Goal: Task Accomplishment & Management: Use online tool/utility

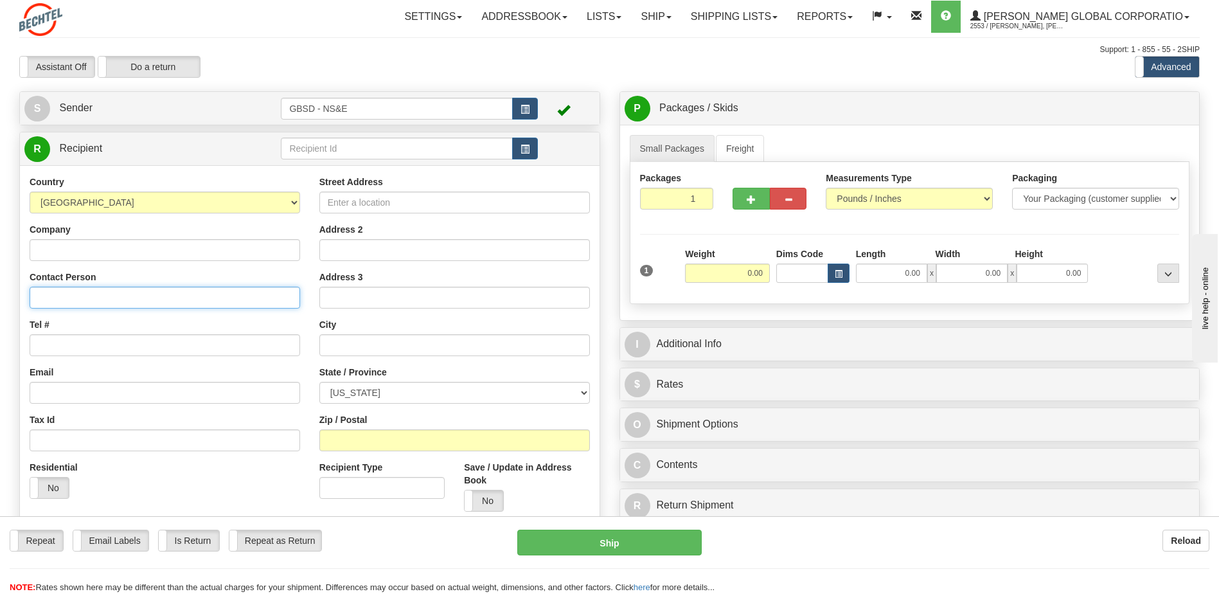
click at [122, 292] on input "Contact Person" at bounding box center [165, 298] width 271 height 22
type input "[PERSON_NAME]"
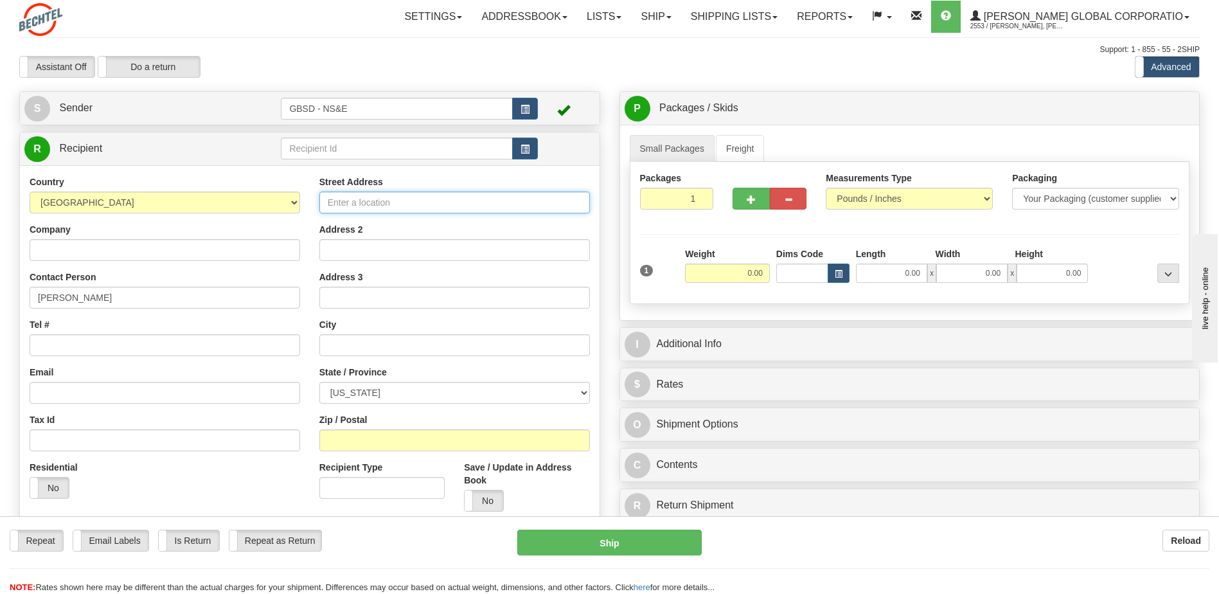
click at [358, 202] on input "Street Address" at bounding box center [454, 202] width 271 height 22
type input "12"
click at [523, 147] on span "button" at bounding box center [524, 149] width 9 height 8
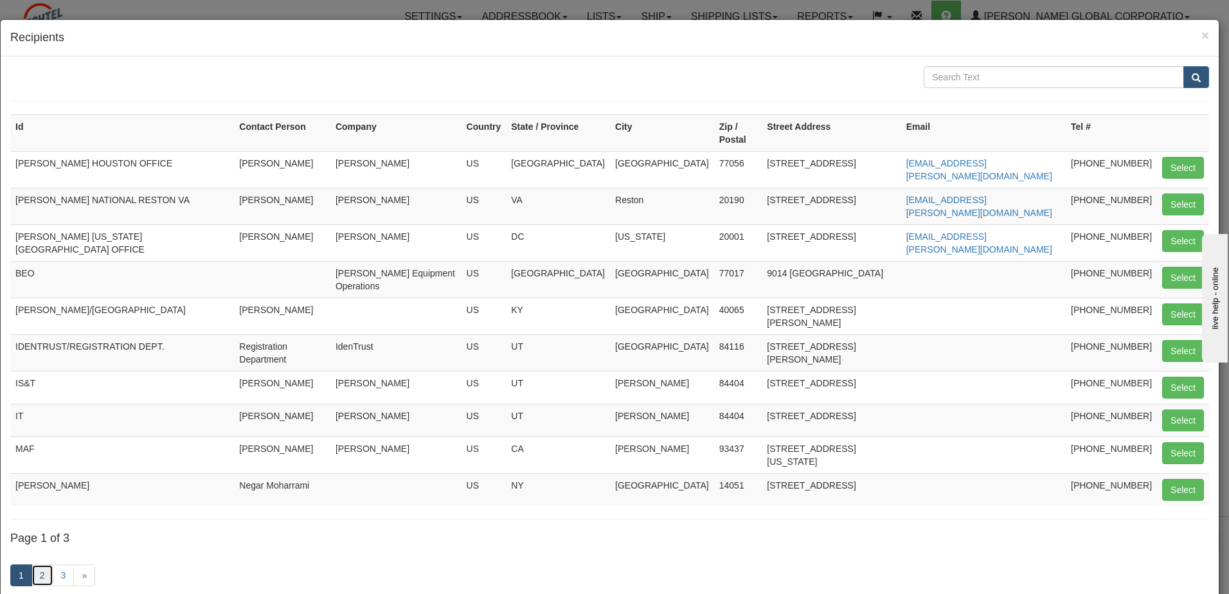
click at [43, 564] on link "2" at bounding box center [42, 575] width 22 height 22
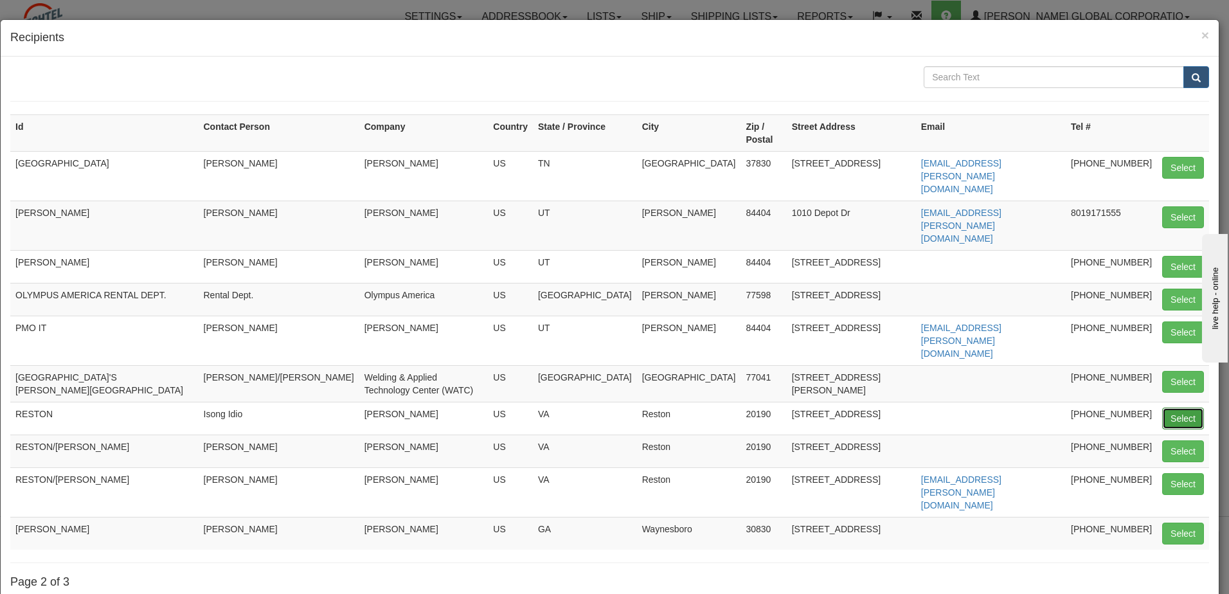
click at [1166, 407] on button "Select" at bounding box center [1183, 418] width 42 height 22
type input "RESTON"
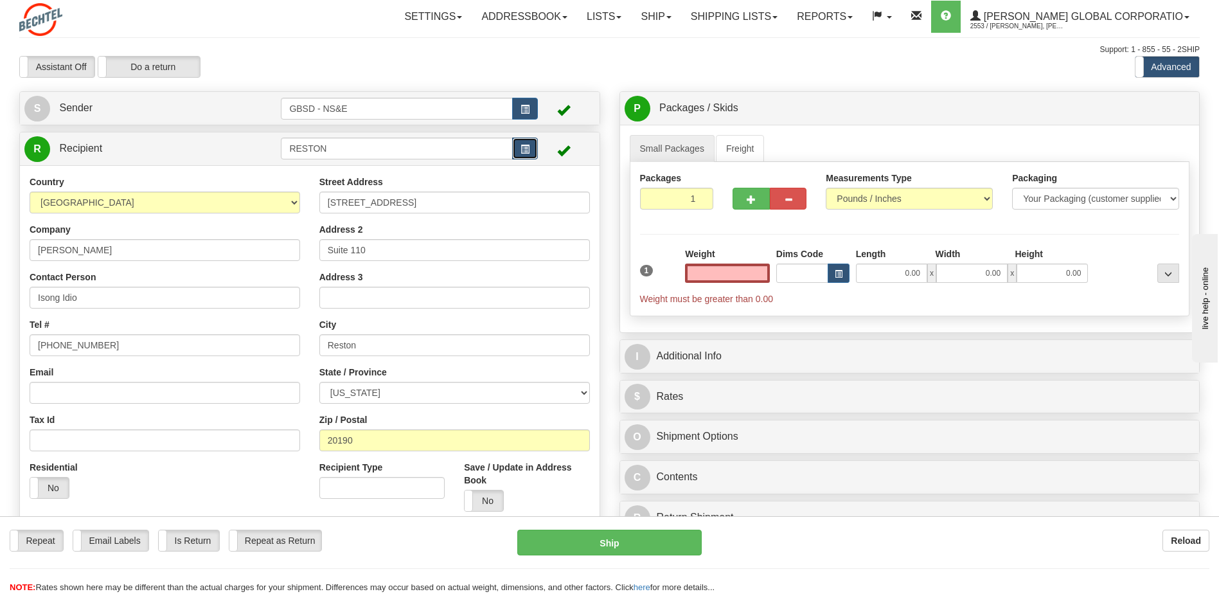
type input "0.00"
click at [529, 151] on button "button" at bounding box center [525, 149] width 26 height 22
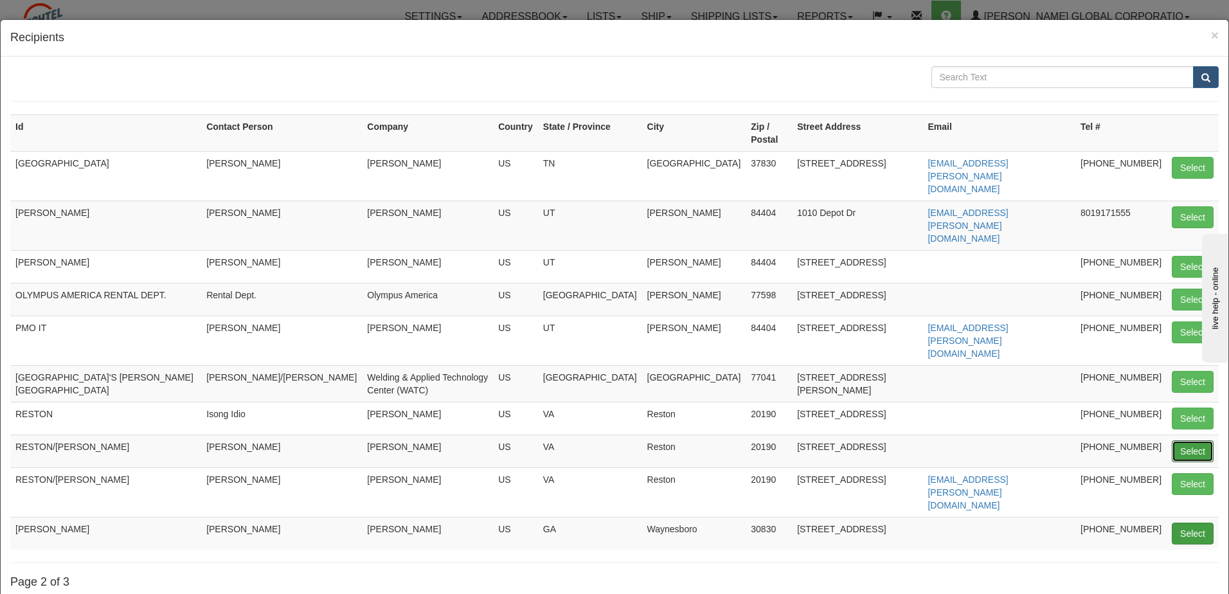
click at [1182, 440] on button "Select" at bounding box center [1192, 451] width 42 height 22
type input "RESTON/LOOMIS"
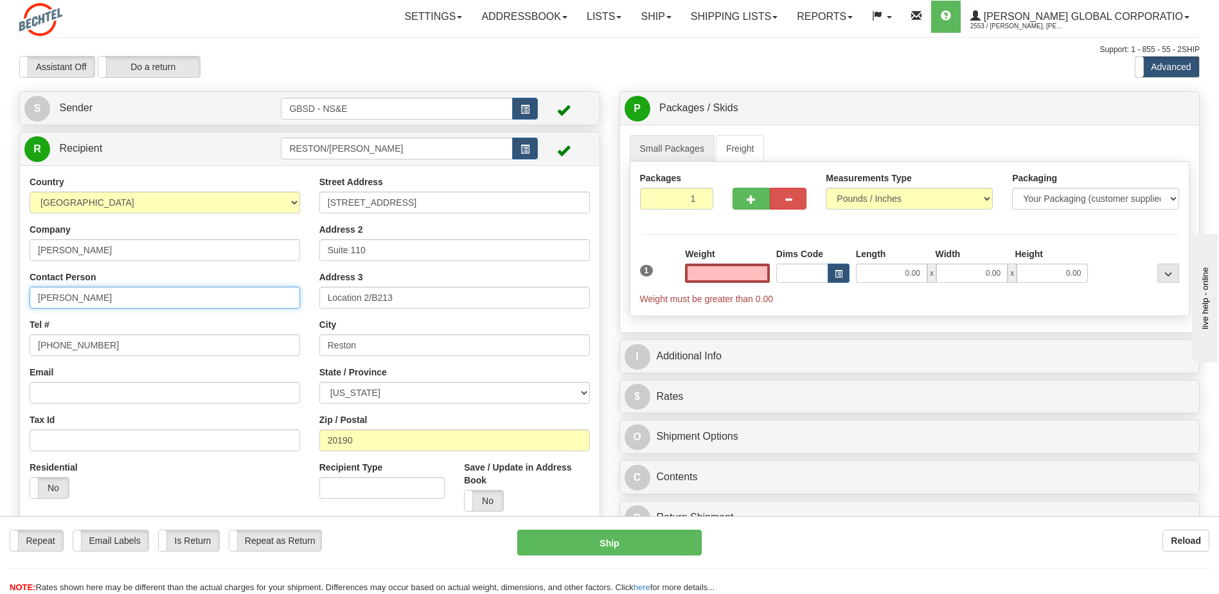
type input "0.00"
click at [121, 298] on input "Tammy Eline" at bounding box center [165, 298] width 271 height 22
type input "Tammy Eline CO Adam Loomis"
click at [760, 277] on input "0.00" at bounding box center [727, 272] width 85 height 19
type input "0.00"
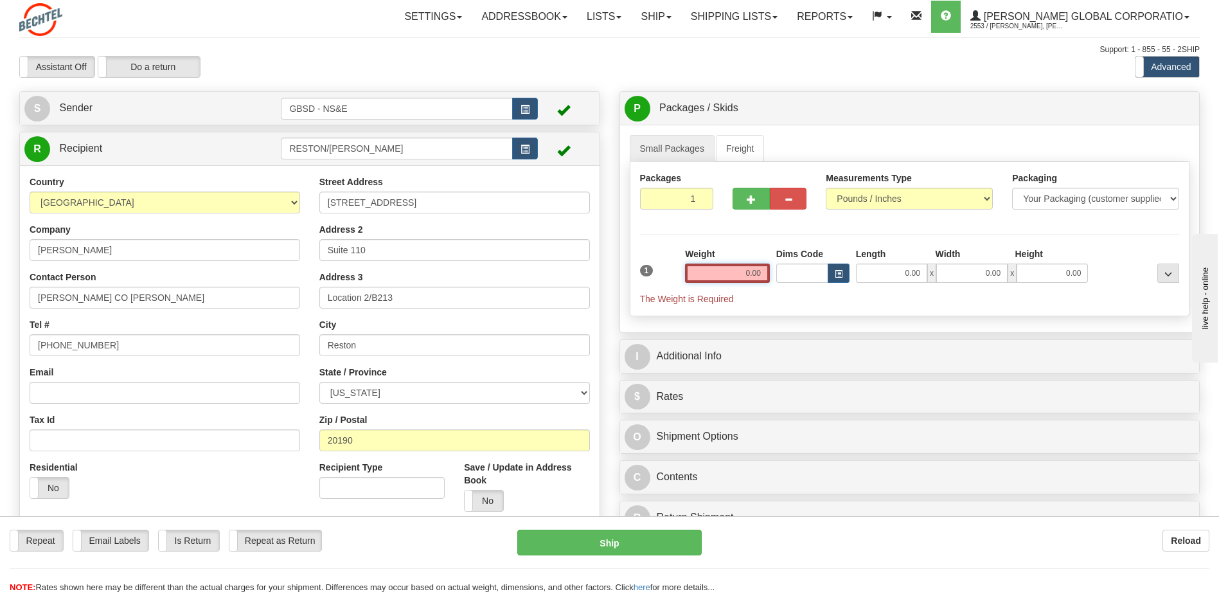
click at [763, 271] on input "0.00" at bounding box center [727, 272] width 85 height 19
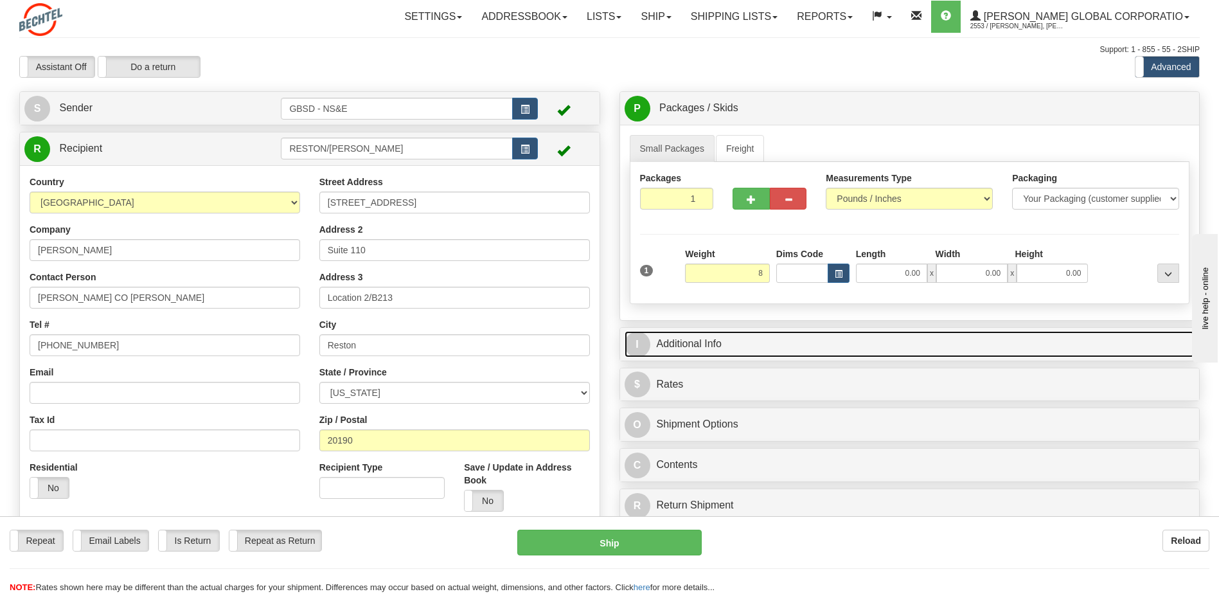
type input "8.00"
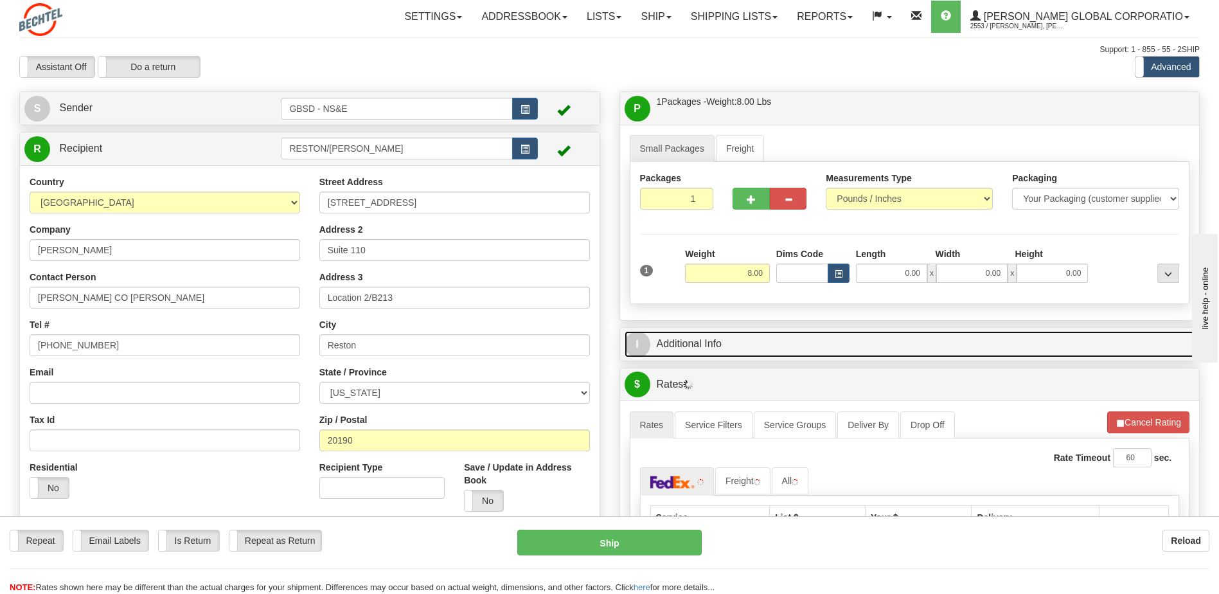
click at [711, 347] on link "I Additional Info" at bounding box center [910, 344] width 571 height 26
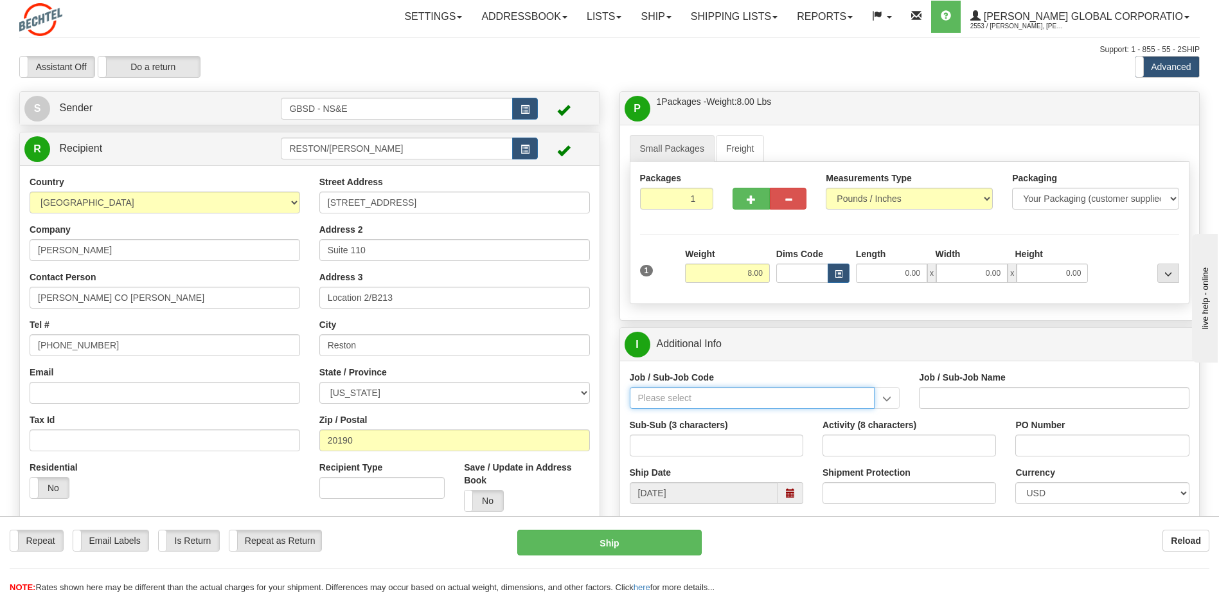
click at [706, 402] on input "Job / Sub-Job Code" at bounding box center [752, 398] width 245 height 22
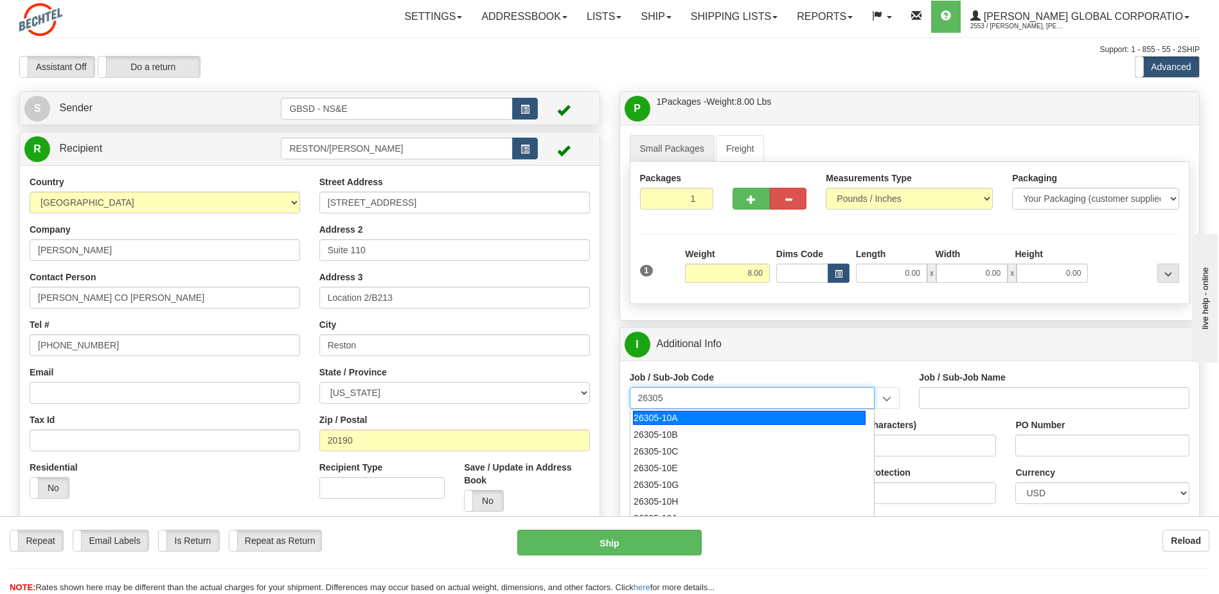
click at [677, 414] on div "26305-10A" at bounding box center [749, 418] width 233 height 14
type input "26305-10A"
type input "GBSD - GROUND BASED STRATEGIC DETERRENT - CLIN 00"
type input "26305-10A"
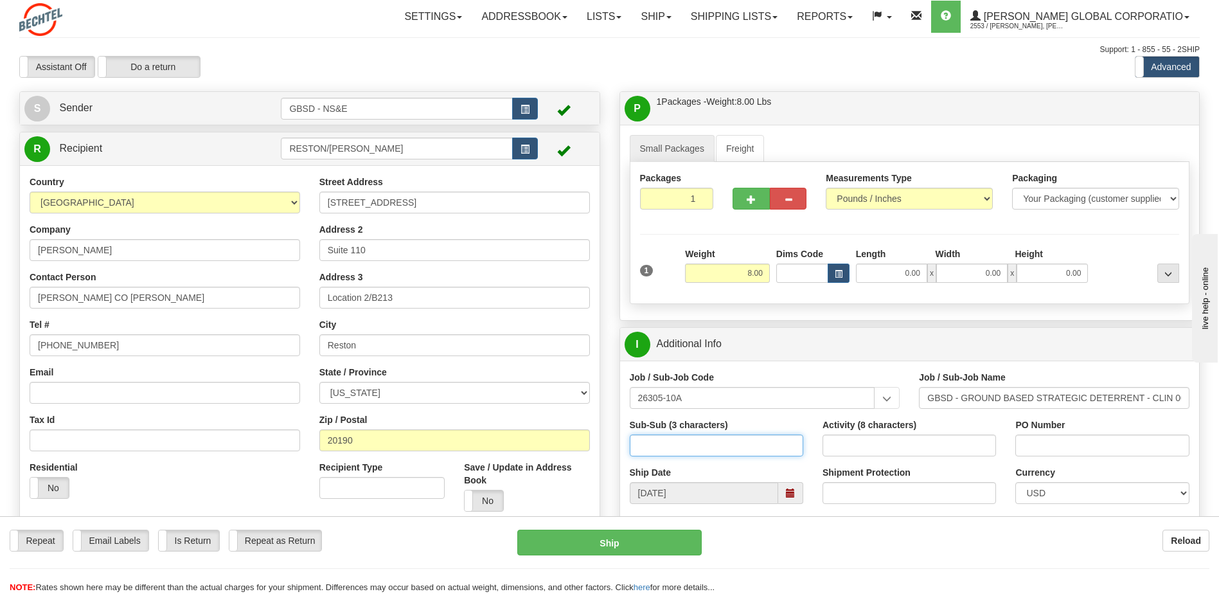
click at [677, 446] on input "Sub-Sub (3 characters)" at bounding box center [716, 445] width 173 height 22
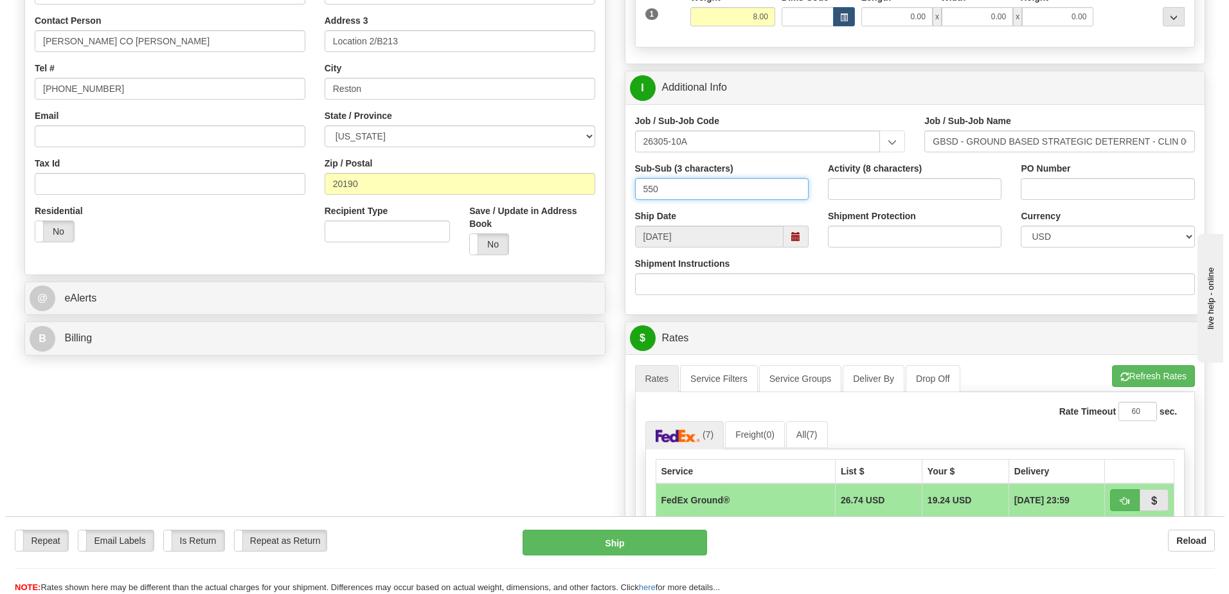
scroll to position [321, 0]
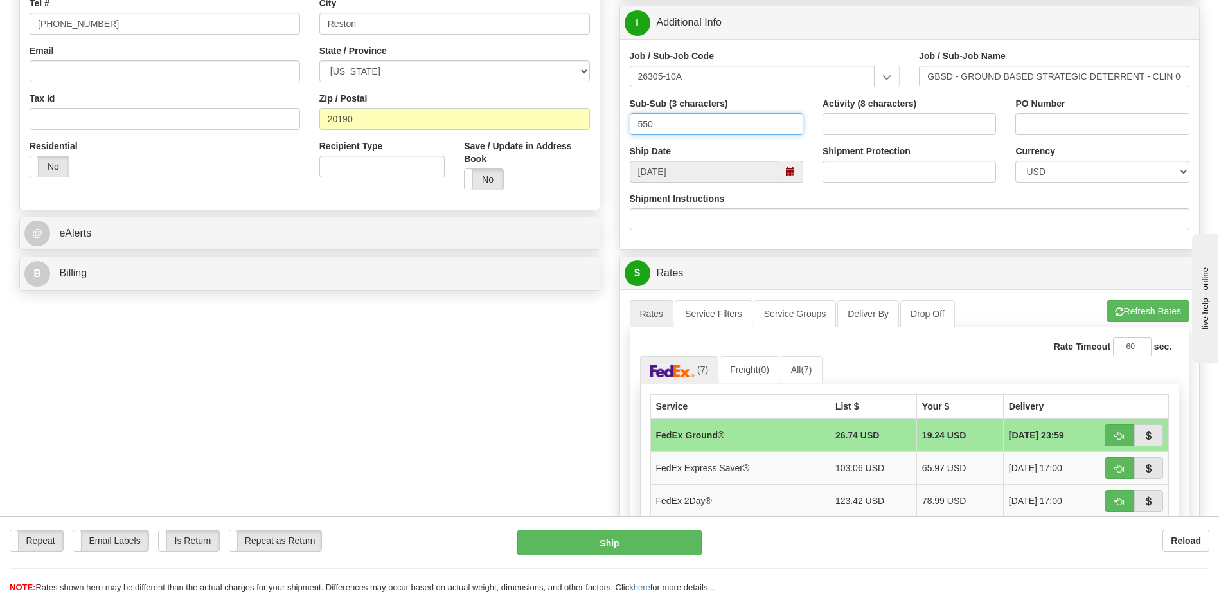
type input "550"
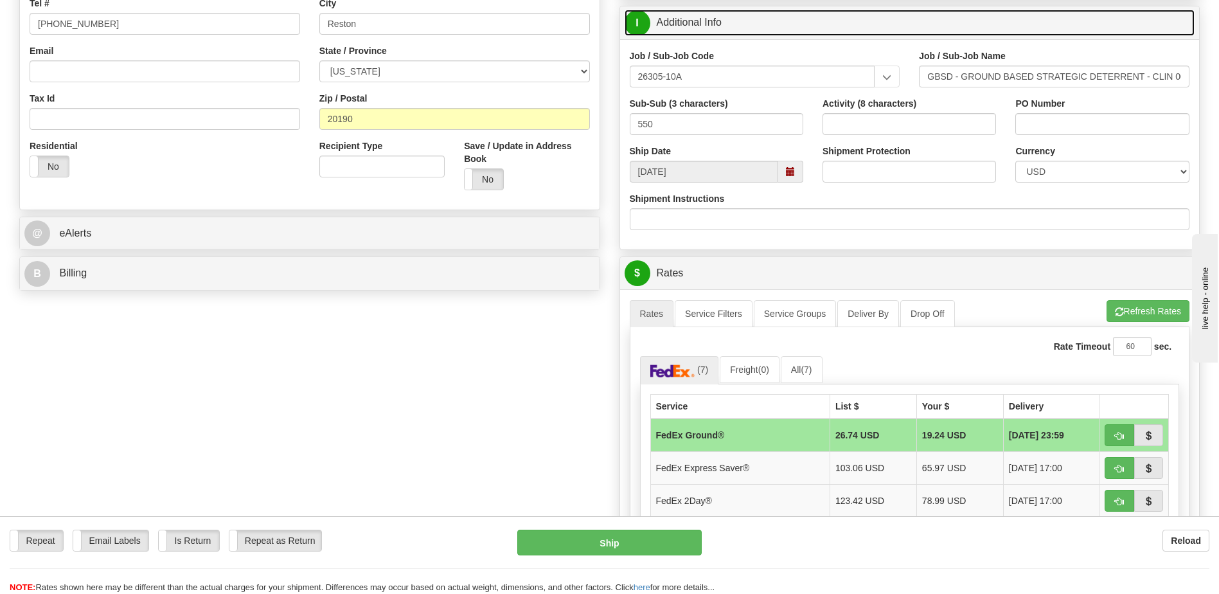
click at [781, 31] on link "I Additional Info" at bounding box center [910, 23] width 571 height 26
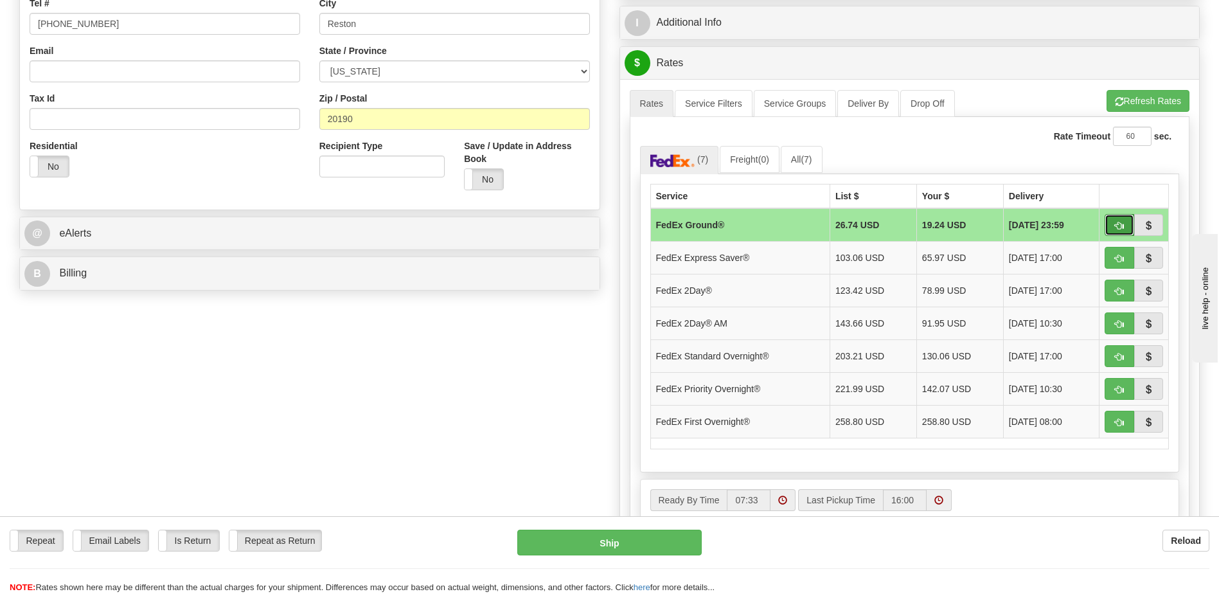
click at [1111, 225] on button "button" at bounding box center [1120, 225] width 30 height 22
type input "92"
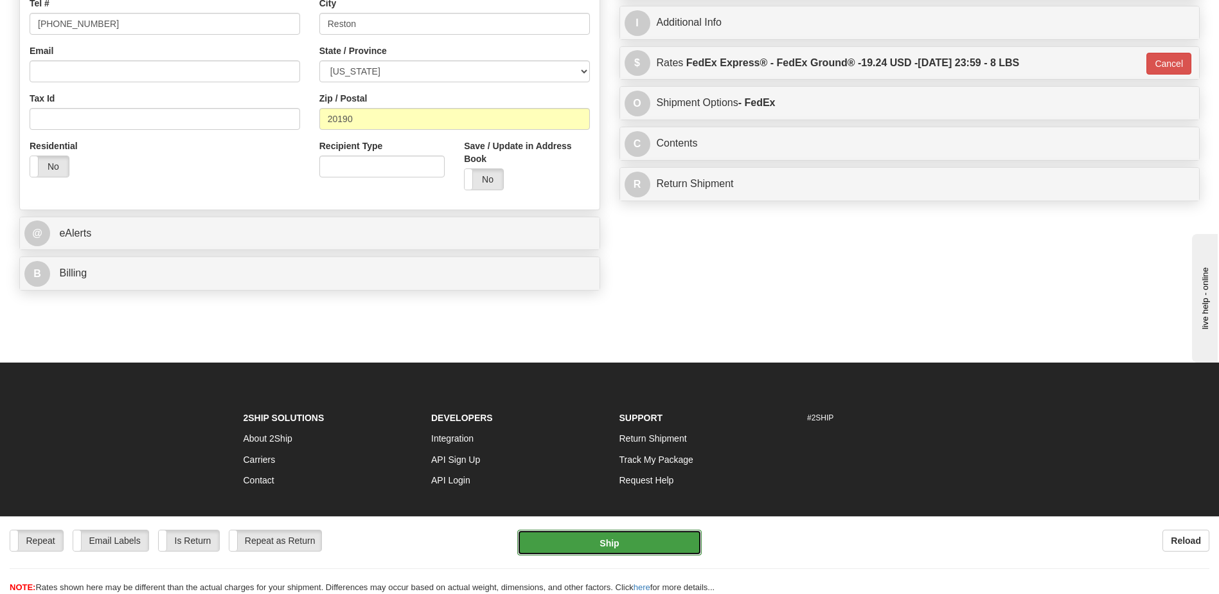
click at [618, 542] on button "Ship" at bounding box center [609, 542] width 184 height 26
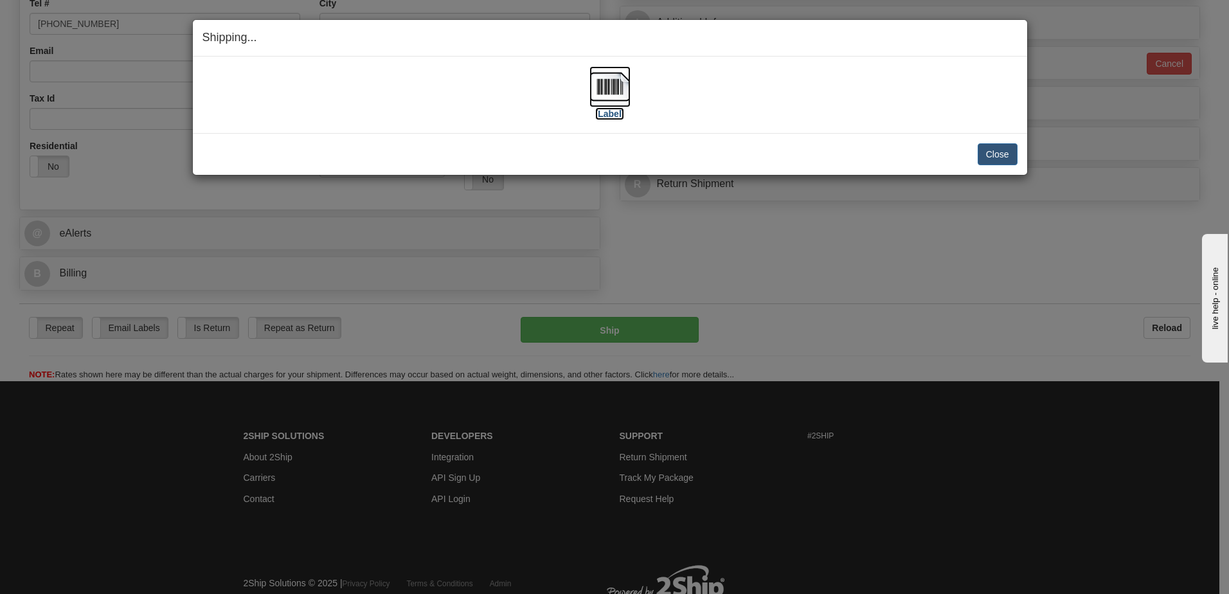
click at [607, 93] on img at bounding box center [609, 86] width 41 height 41
click at [984, 152] on button "Close" at bounding box center [997, 154] width 40 height 22
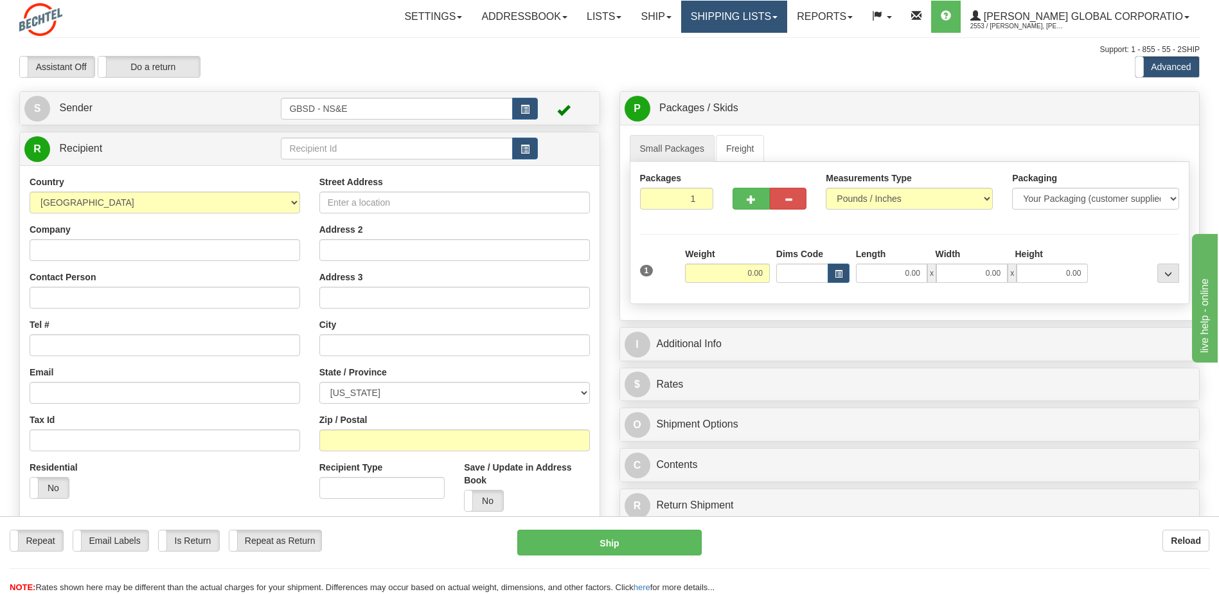
click at [787, 13] on link "Shipping lists" at bounding box center [734, 17] width 106 height 32
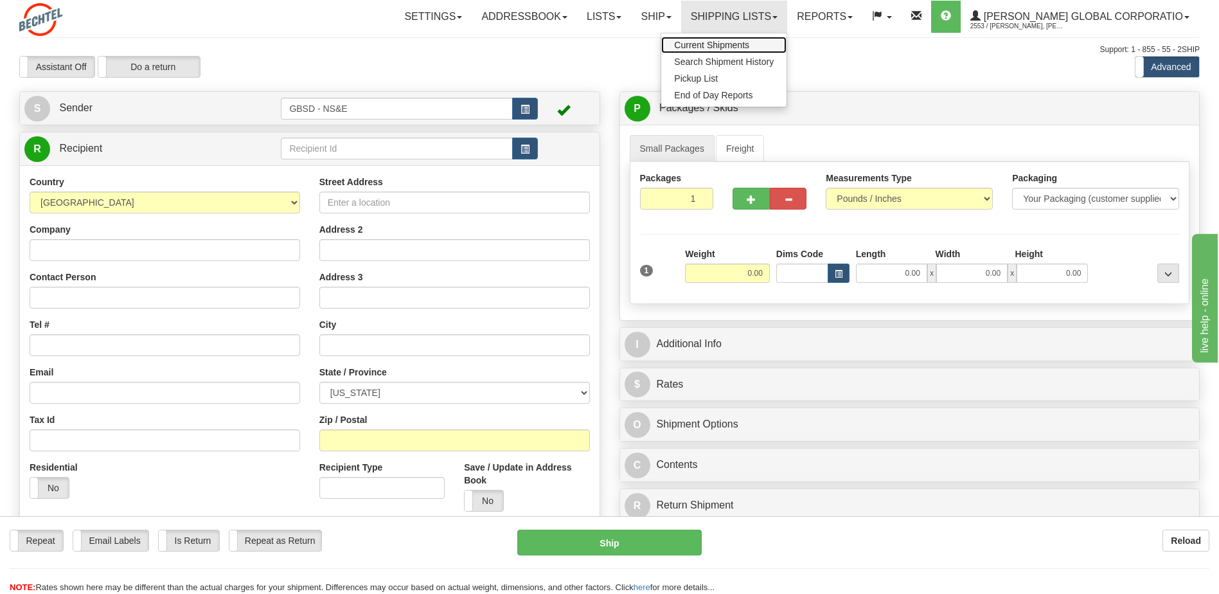
click at [749, 45] on span "Current Shipments" at bounding box center [711, 45] width 75 height 10
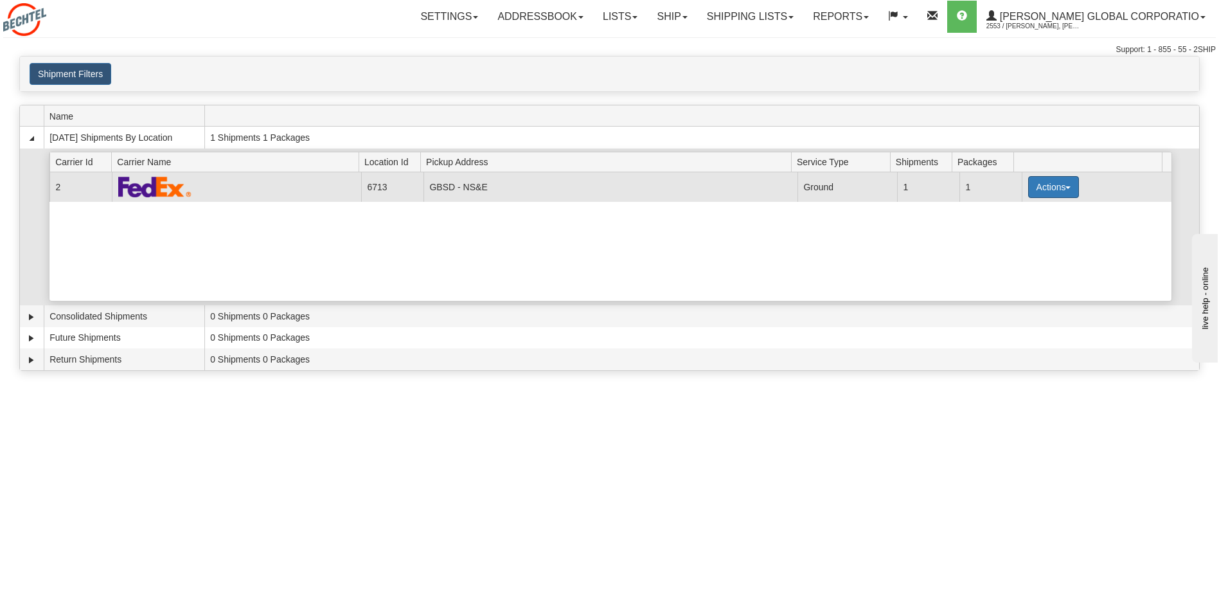
click at [1055, 188] on button "Actions" at bounding box center [1053, 187] width 51 height 22
click at [1033, 230] on link "Pickup" at bounding box center [1026, 228] width 103 height 17
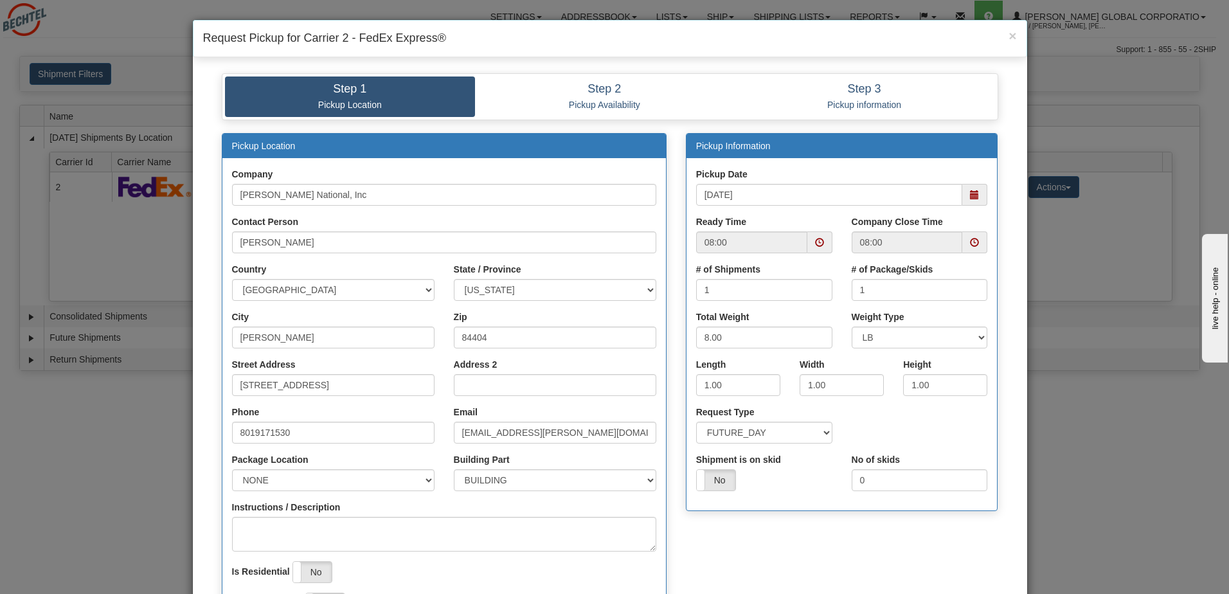
scroll to position [193, 0]
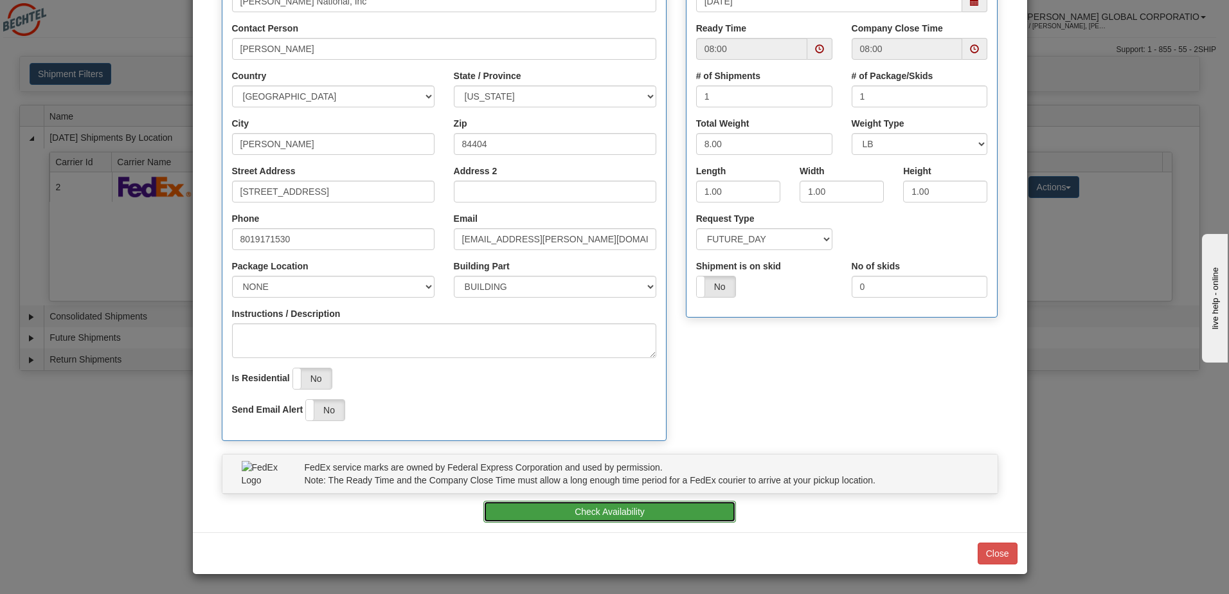
click at [589, 513] on button "Check Availability" at bounding box center [609, 512] width 253 height 22
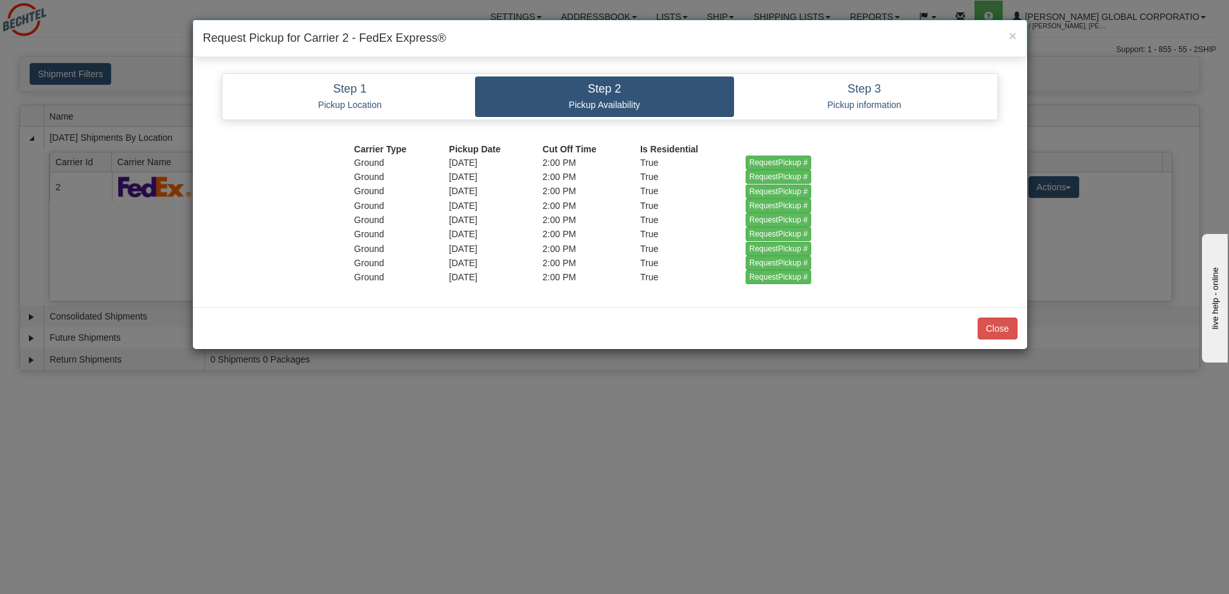
scroll to position [0, 0]
click at [755, 159] on input "RequestPickup #" at bounding box center [778, 163] width 66 height 14
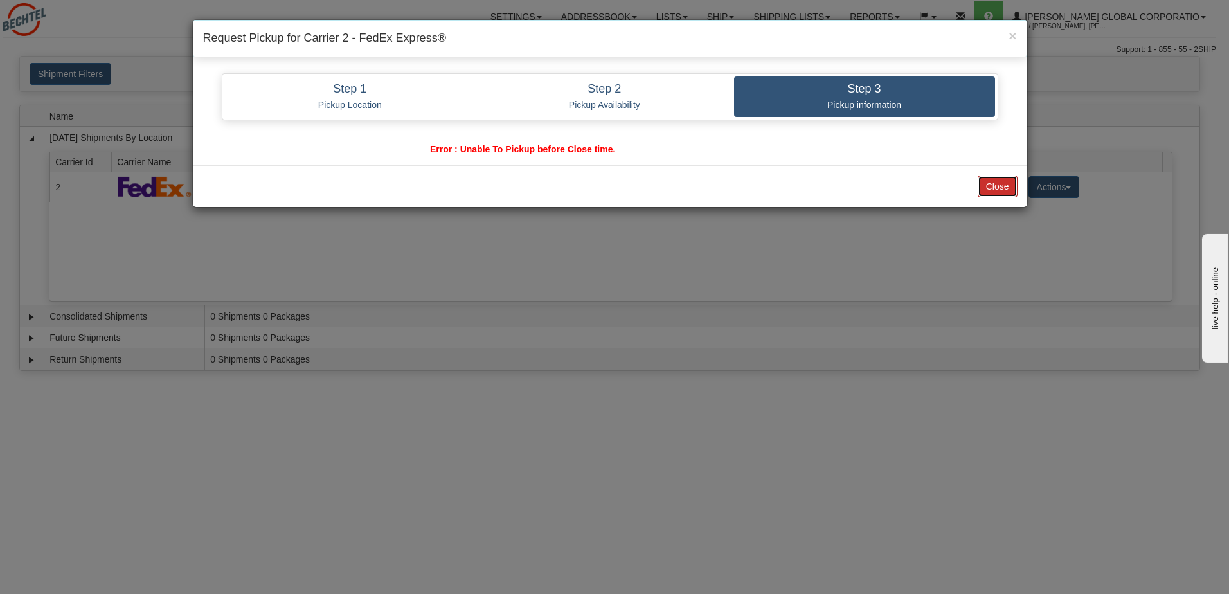
click at [987, 186] on button "Close" at bounding box center [997, 186] width 40 height 22
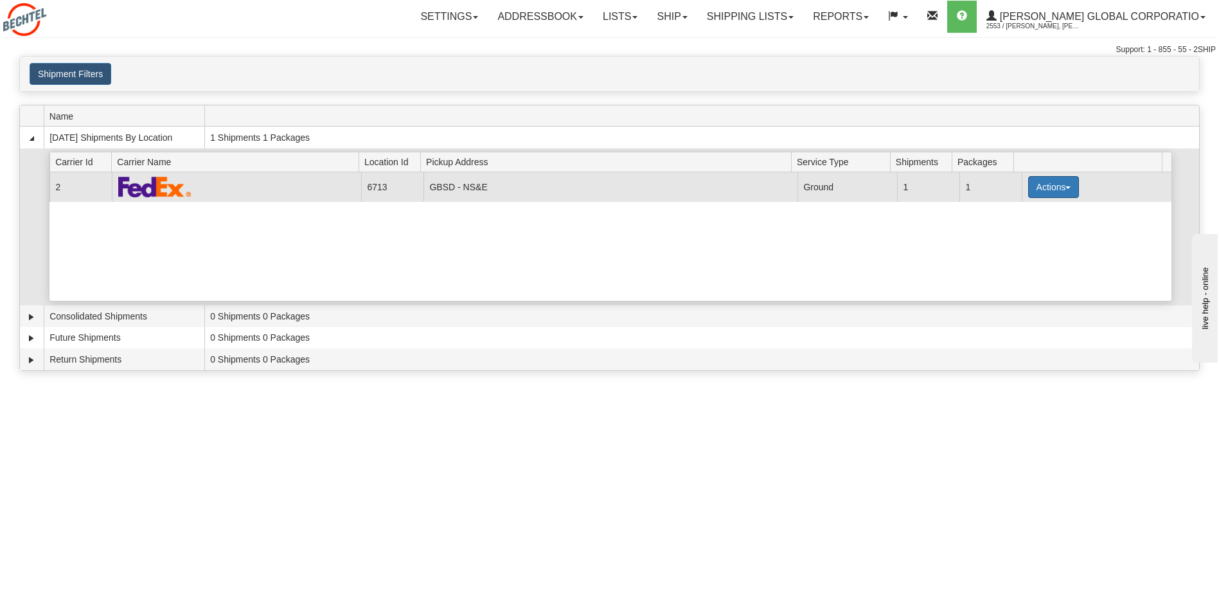
click at [1058, 189] on button "Actions" at bounding box center [1053, 187] width 51 height 22
click at [1026, 233] on link "Pickup" at bounding box center [1026, 228] width 103 height 17
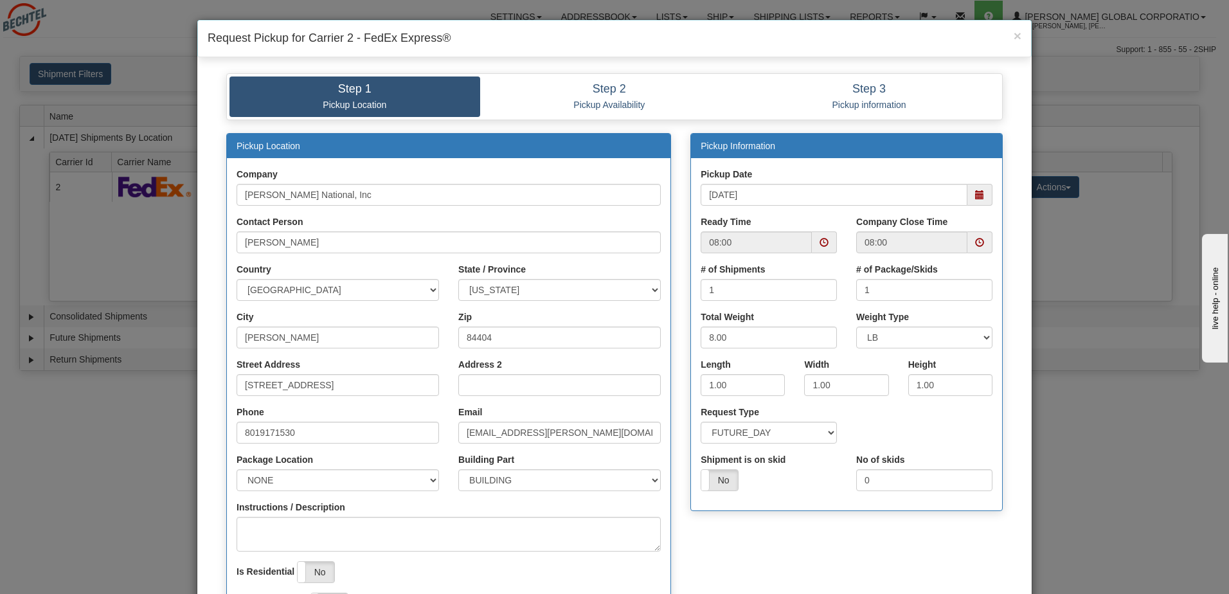
click at [975, 240] on span at bounding box center [979, 242] width 9 height 9
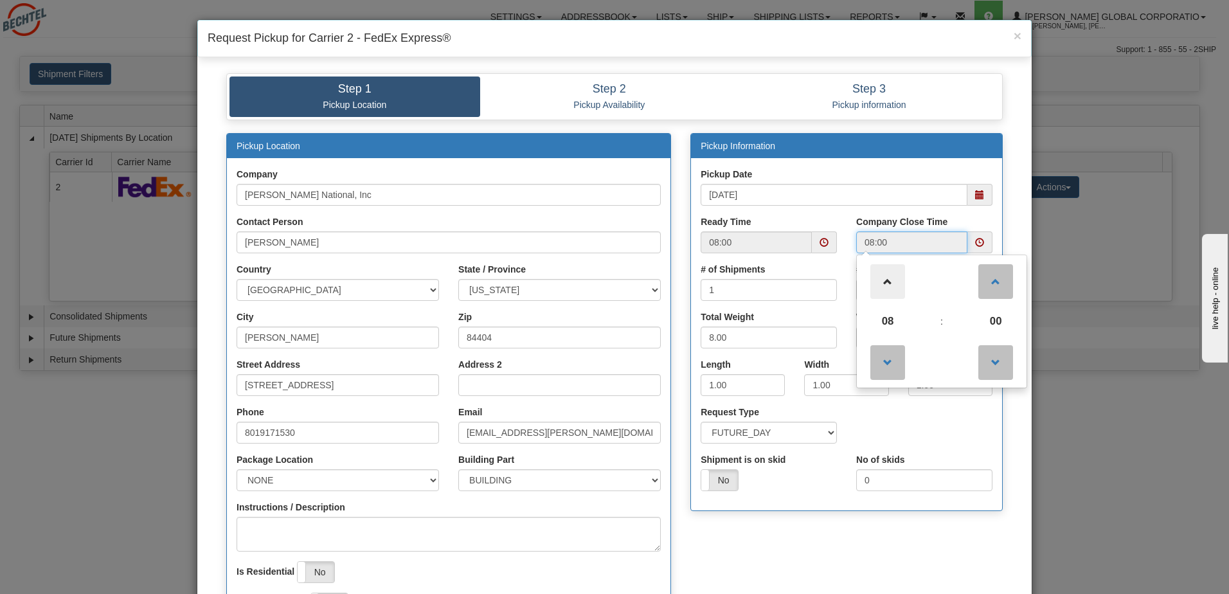
click at [886, 285] on span at bounding box center [887, 281] width 35 height 35
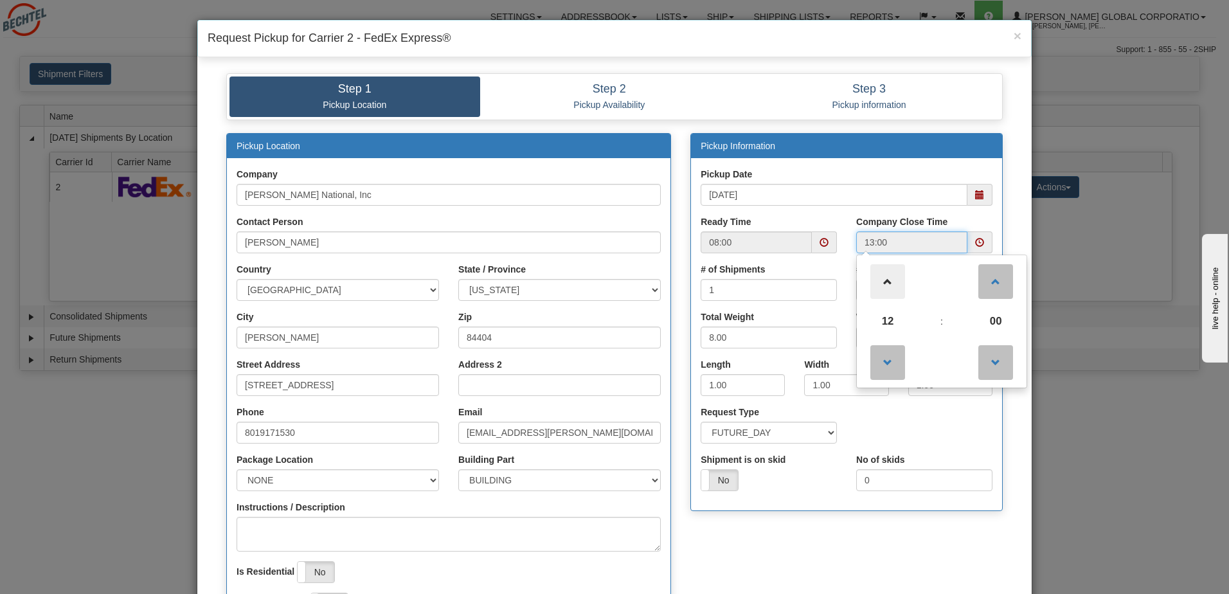
click at [886, 285] on span at bounding box center [887, 281] width 35 height 35
type input "16:00"
click at [792, 525] on div "Pickup Location Company Bechtel National, Inc Contact Person Joe Hinton Country…" at bounding box center [615, 390] width 796 height 515
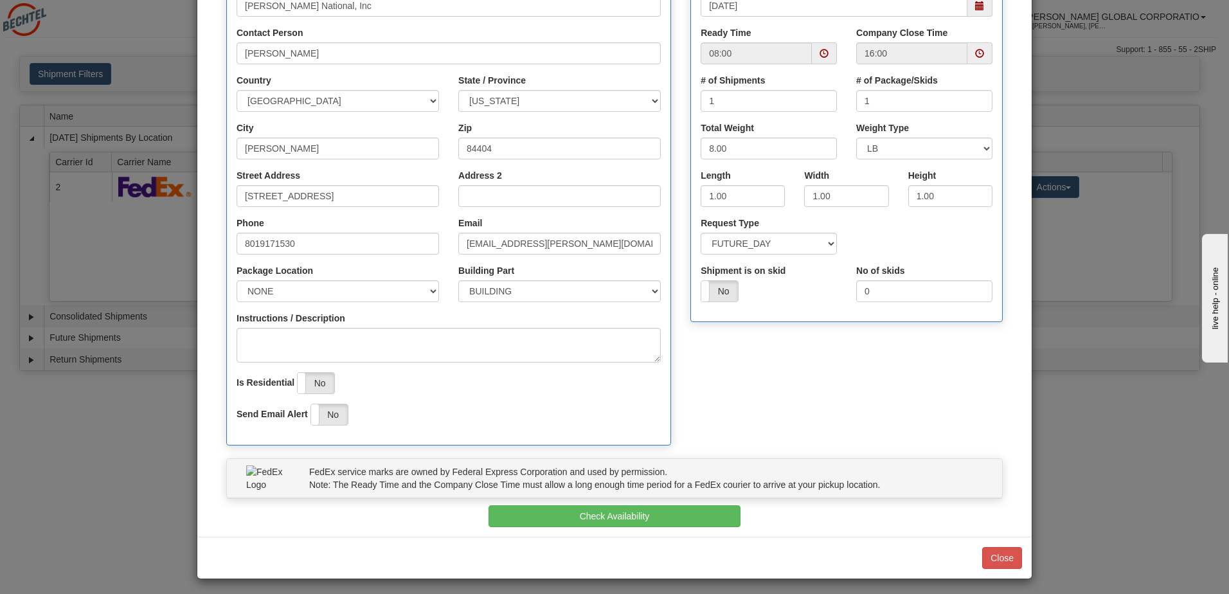
scroll to position [193, 0]
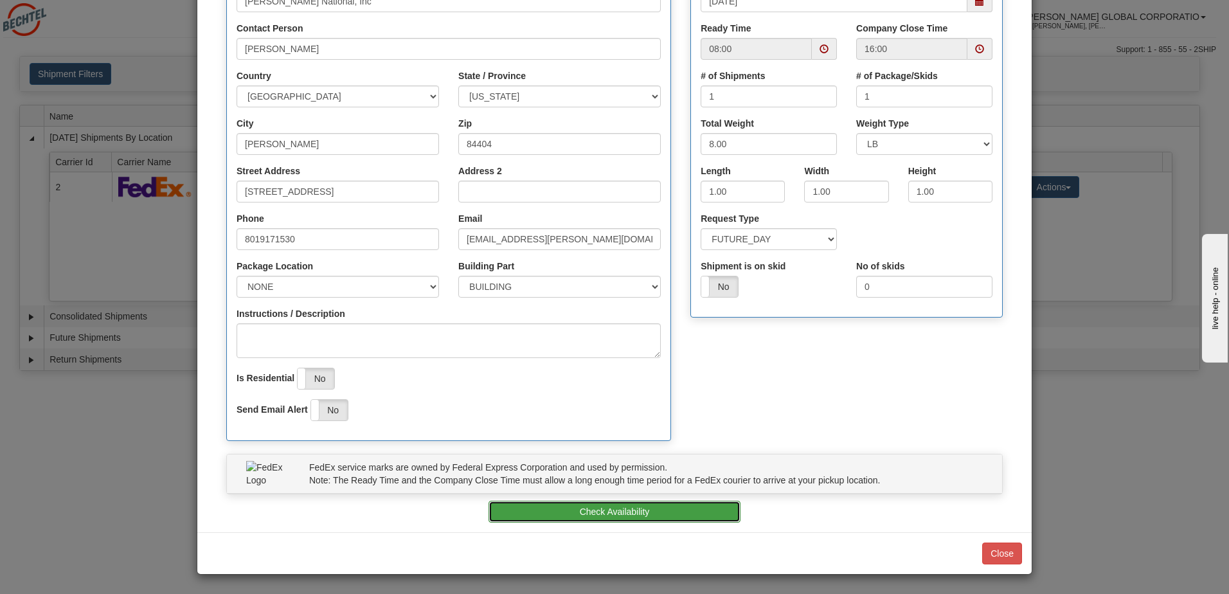
click at [616, 510] on button "Check Availability" at bounding box center [614, 512] width 253 height 22
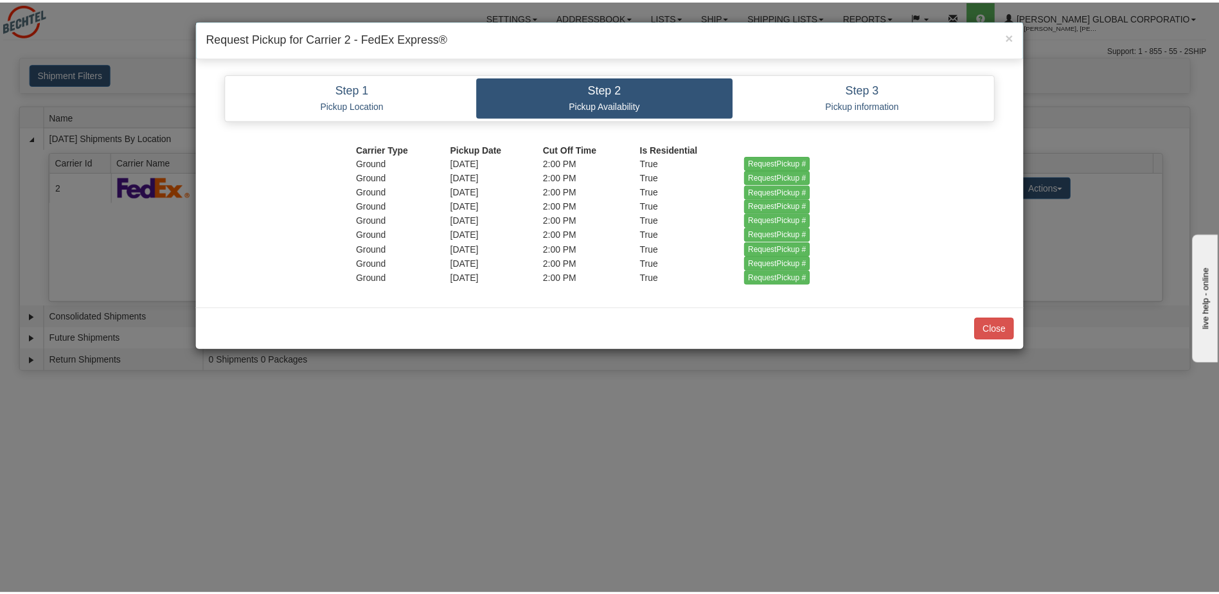
scroll to position [0, 0]
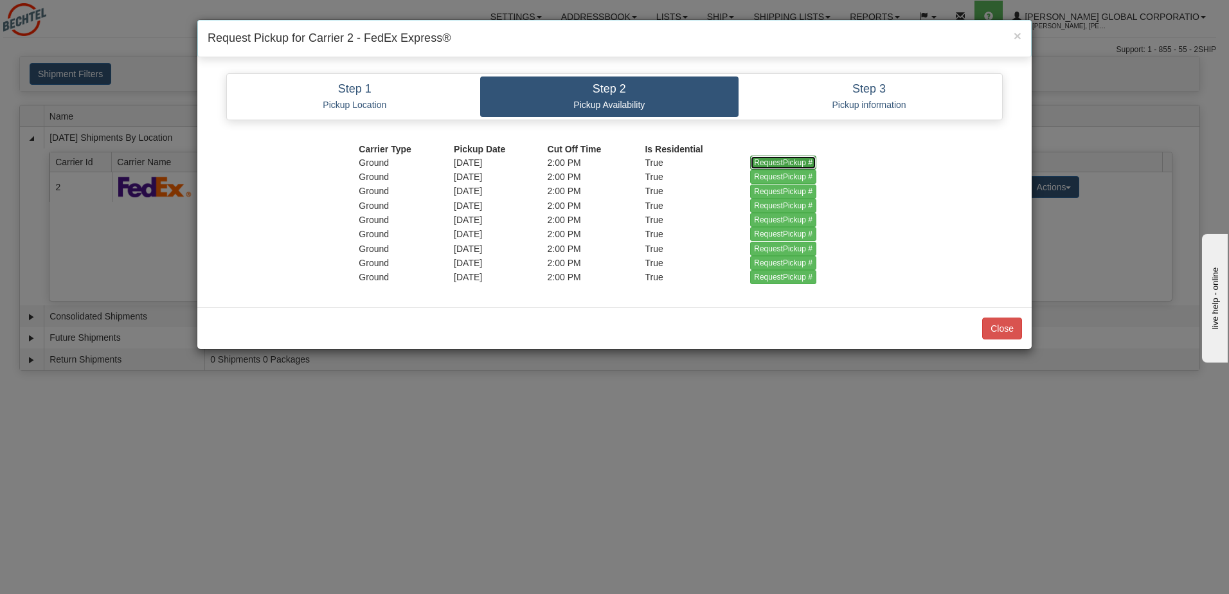
click at [791, 160] on input "RequestPickup #" at bounding box center [783, 163] width 66 height 14
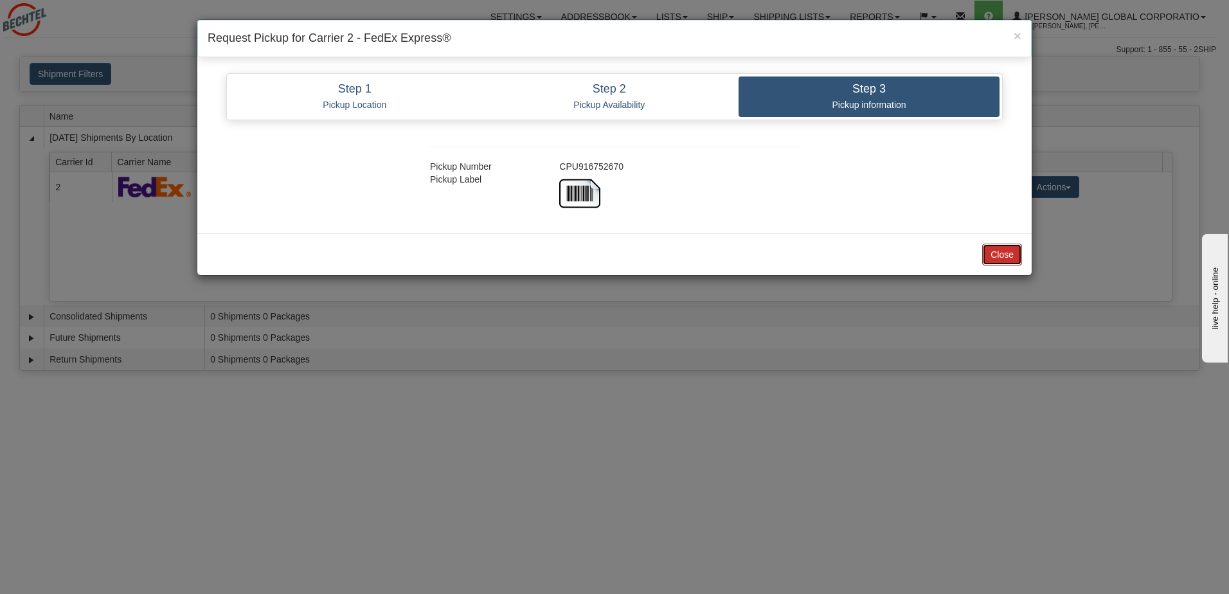
click at [1009, 253] on button "Close" at bounding box center [1002, 255] width 40 height 22
